Goal: Understand process/instructions

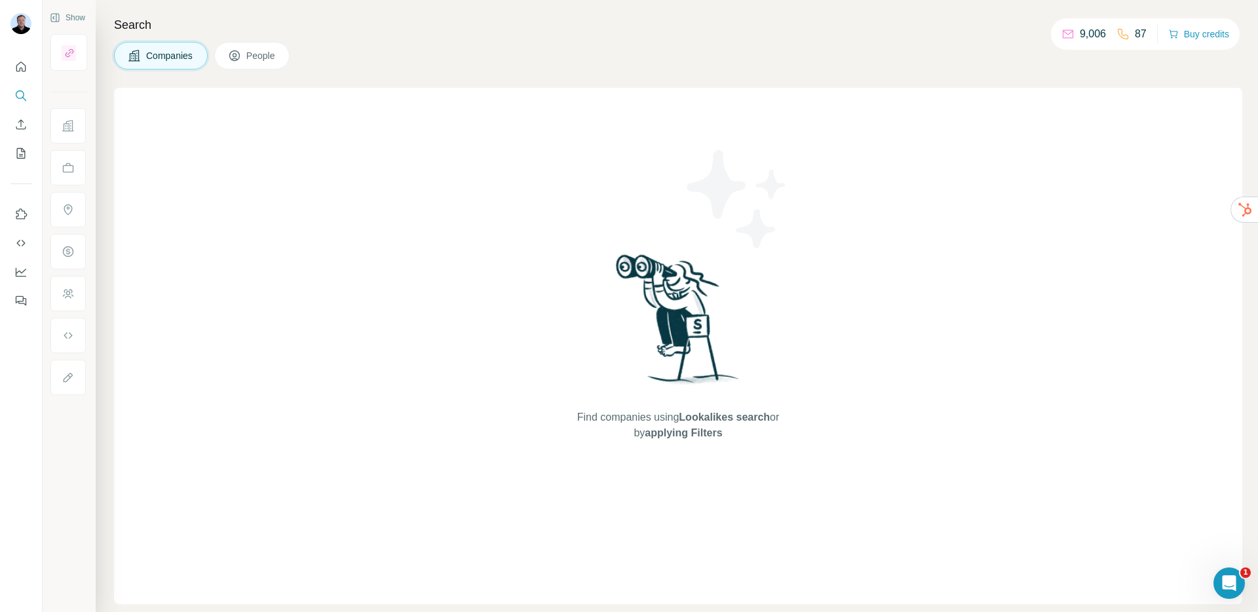
click at [477, 41] on div "Search Companies People Find companies using Lookalikes search or by applying F…" at bounding box center [677, 306] width 1162 height 612
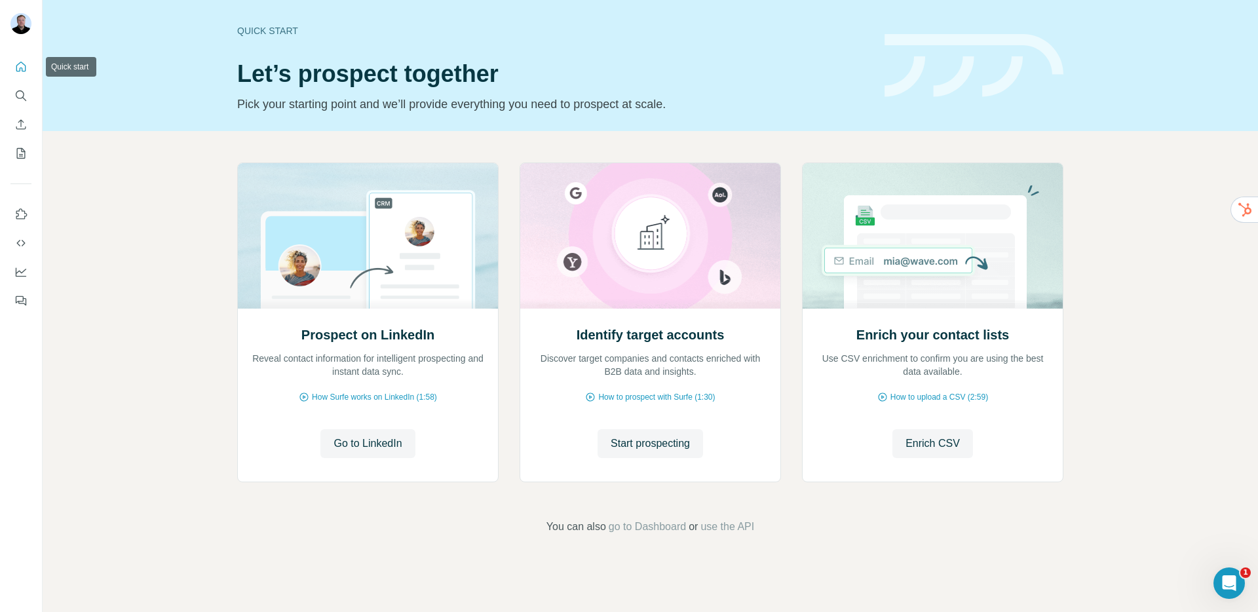
click at [22, 72] on icon "Quick start" at bounding box center [20, 66] width 13 height 13
